Goal: Use online tool/utility: Utilize a website feature to perform a specific function

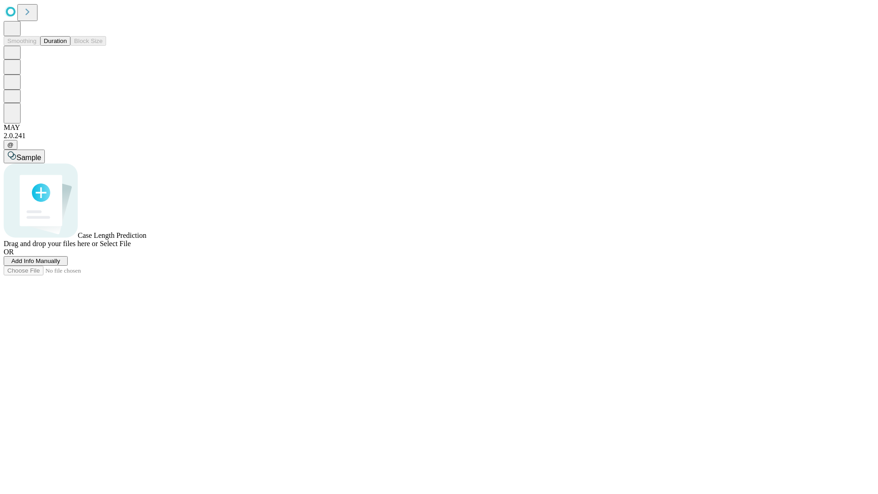
click at [131, 248] on span "Select File" at bounding box center [115, 244] width 31 height 8
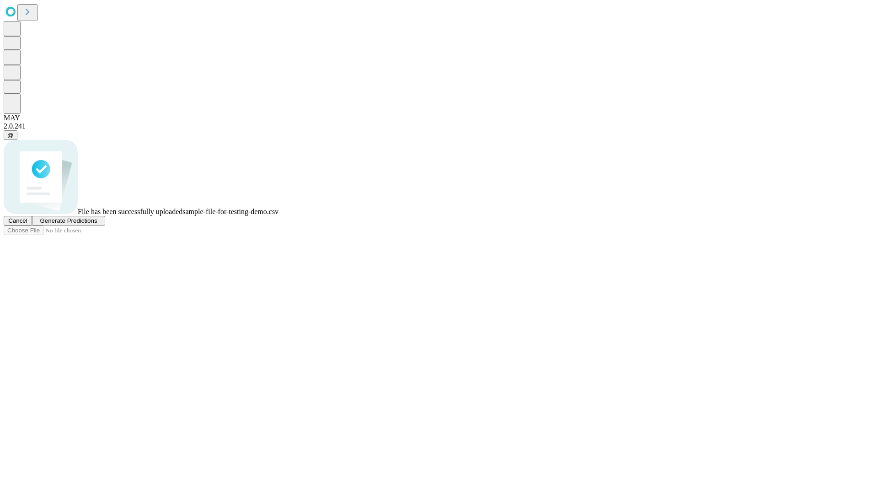
click at [97, 224] on span "Generate Predictions" at bounding box center [68, 220] width 57 height 7
